Goal: Information Seeking & Learning: Learn about a topic

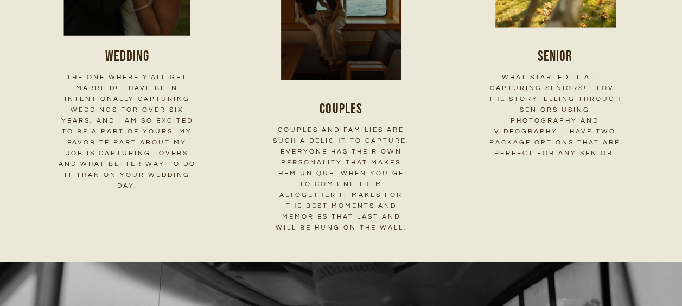
scroll to position [1465, 0]
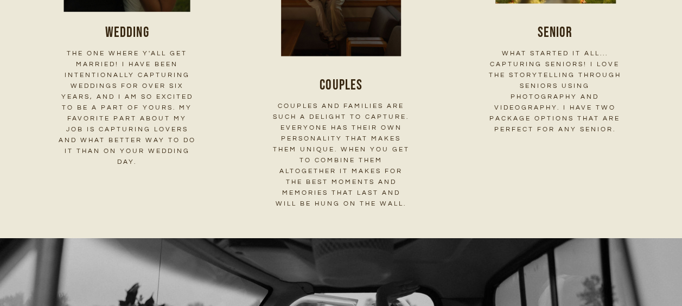
click at [150, 43] on h3 "Wedding" at bounding box center [127, 33] width 138 height 20
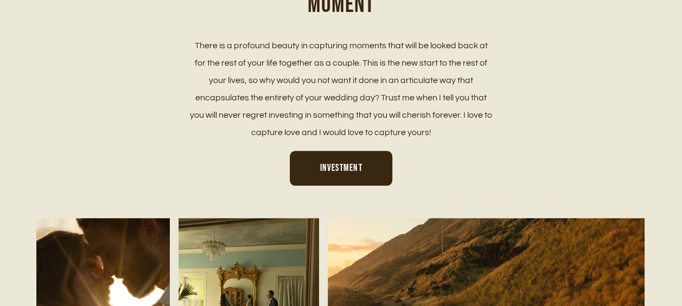
scroll to position [543, 0]
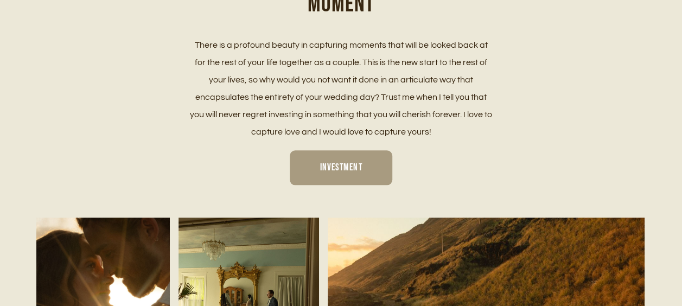
click at [358, 170] on span "Investment" at bounding box center [341, 167] width 42 height 11
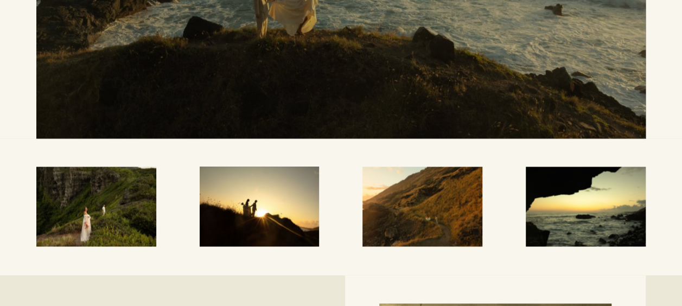
scroll to position [2985, 0]
